Goal: Check status

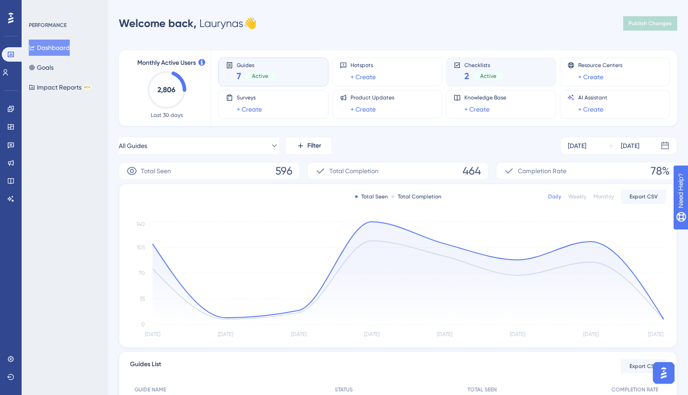
click at [523, 83] on div "Checklists 2 Active" at bounding box center [501, 72] width 110 height 29
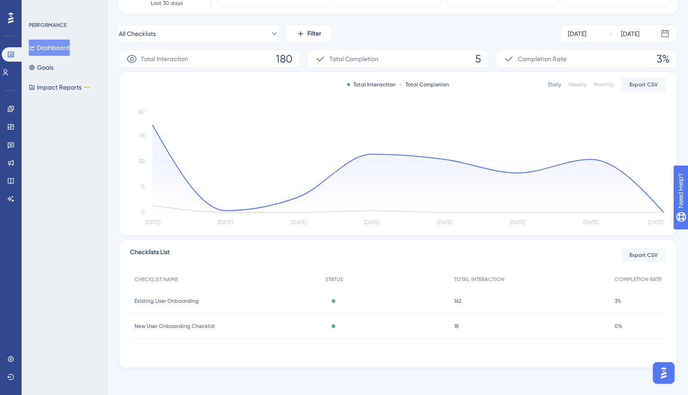
scroll to position [114, 0]
click at [593, 157] on circle at bounding box center [590, 157] width 7 height 7
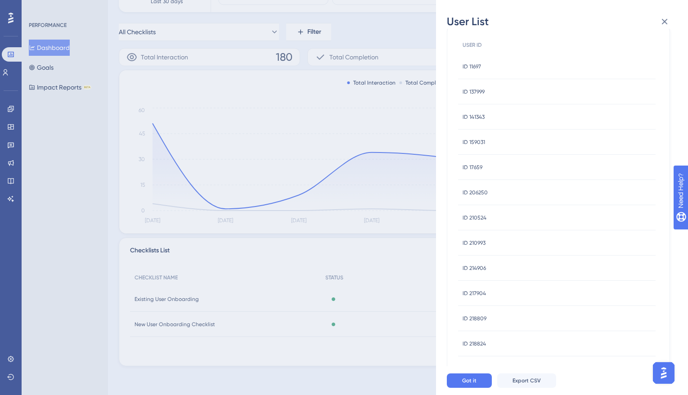
scroll to position [0, 0]
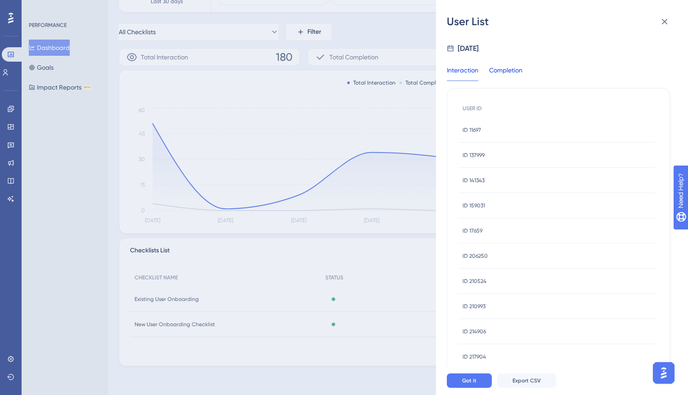
click at [509, 65] on div "Completion" at bounding box center [505, 73] width 33 height 16
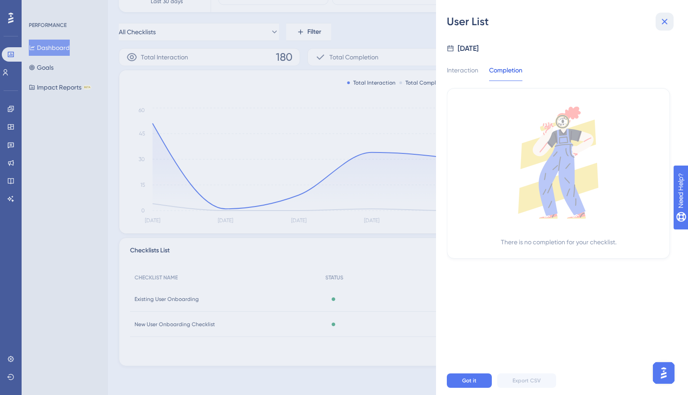
click at [670, 20] on button at bounding box center [664, 22] width 18 height 18
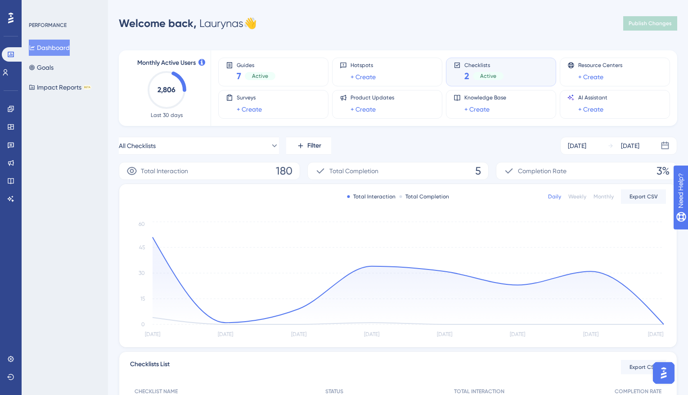
click at [515, 145] on div "All Checklists Filter [DATE] [DATE]" at bounding box center [398, 146] width 558 height 18
click at [318, 172] on icon at bounding box center [321, 170] width 8 height 5
click at [585, 200] on div "Weekly" at bounding box center [577, 196] width 18 height 7
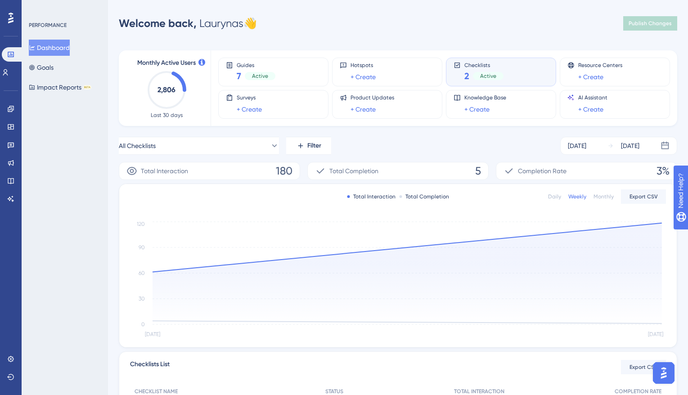
click at [561, 197] on div "Daily Weekly Monthly Export CSV" at bounding box center [607, 196] width 118 height 14
click at [559, 197] on div "Daily" at bounding box center [554, 196] width 13 height 7
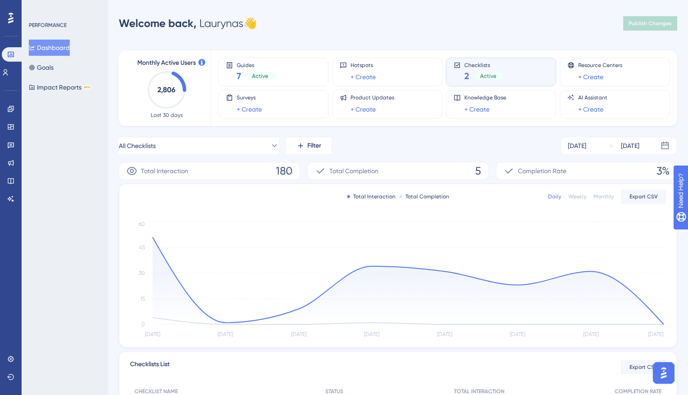
click at [401, 143] on div "All Checklists Filter [DATE] [DATE]" at bounding box center [398, 146] width 558 height 18
